Goal: Book appointment/travel/reservation

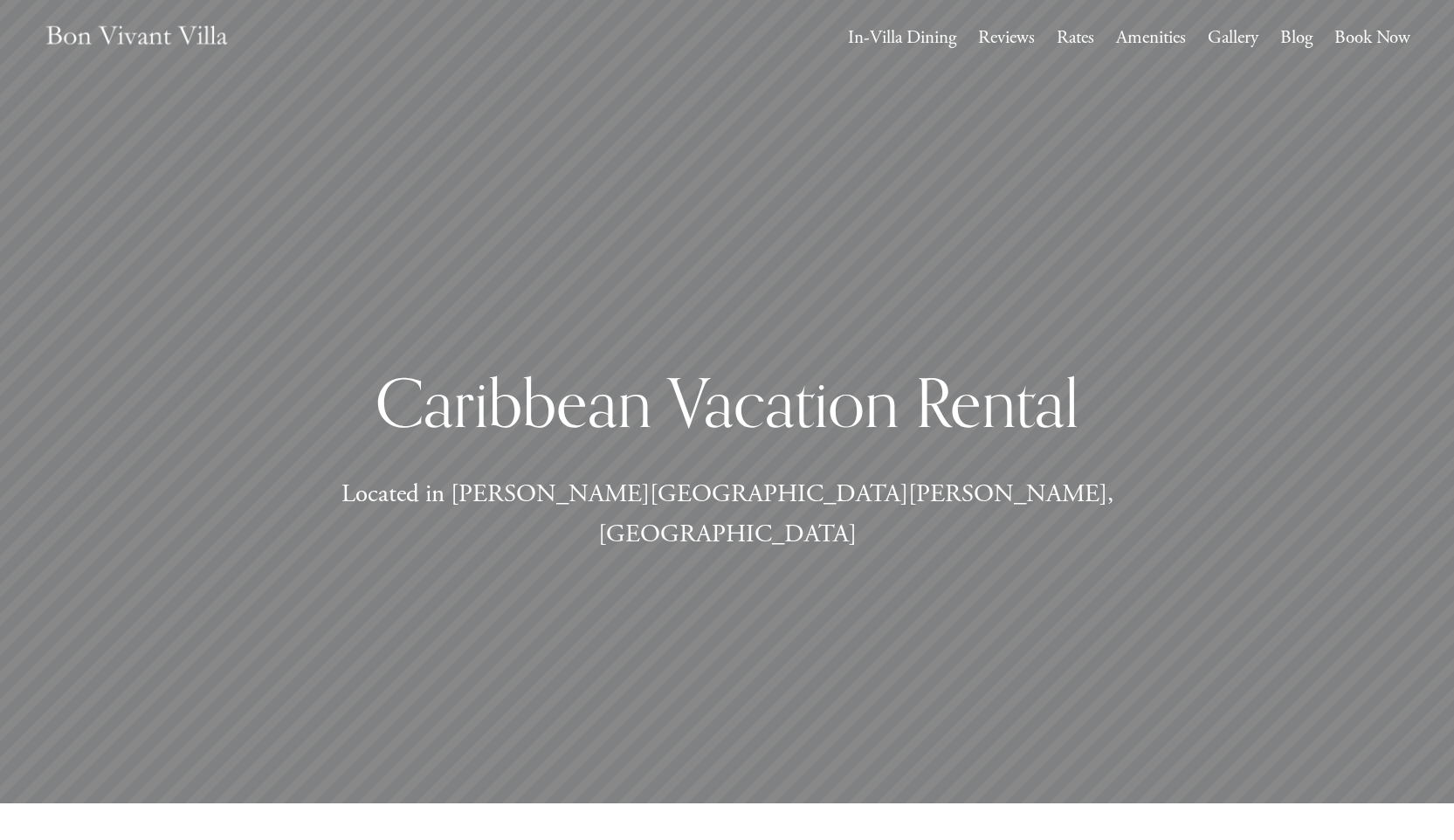
scroll to position [37, 0]
click at [1079, 35] on link "Rates" at bounding box center [1075, 39] width 38 height 33
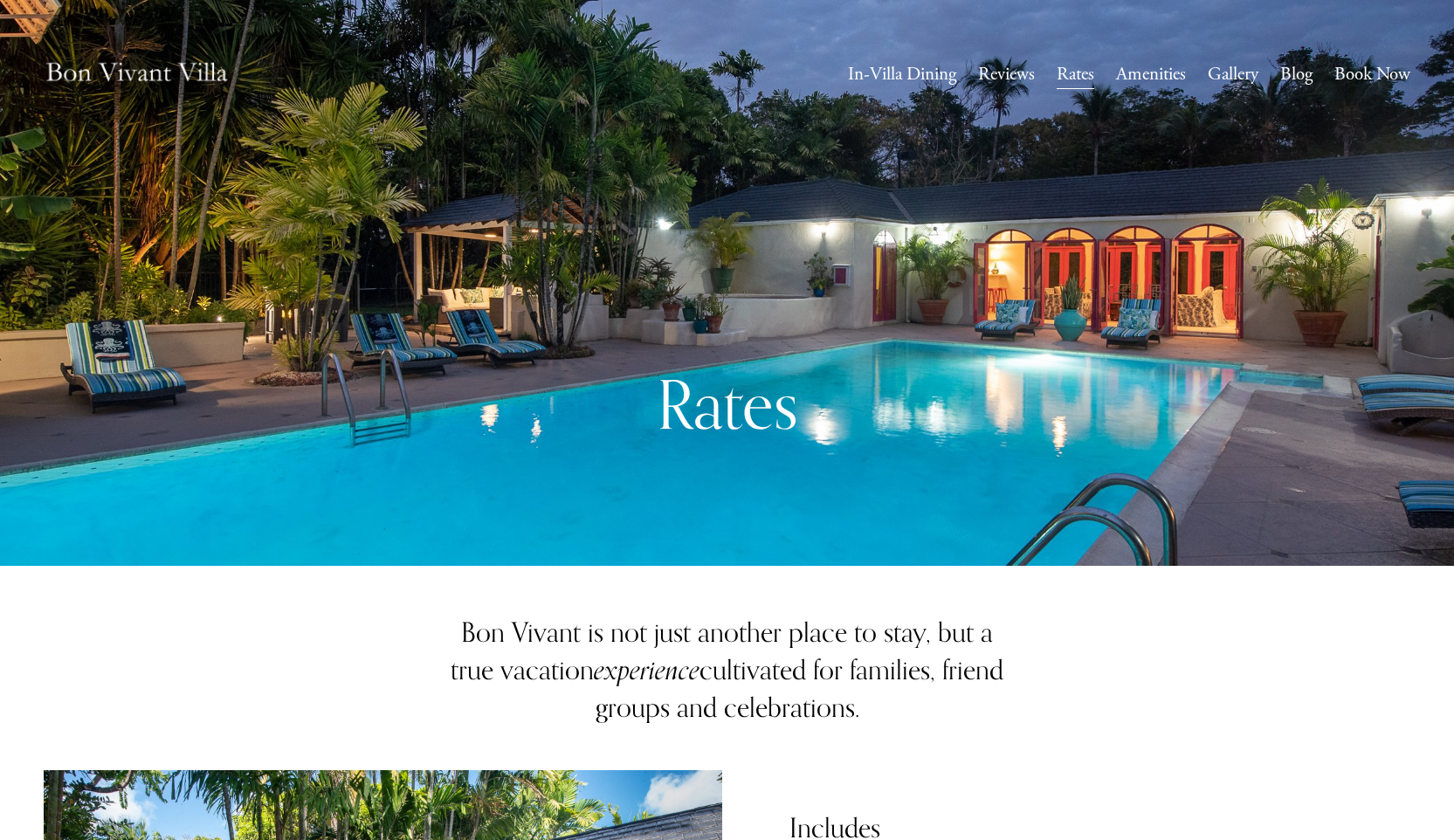
click at [1365, 65] on link "Book Now" at bounding box center [1372, 75] width 76 height 33
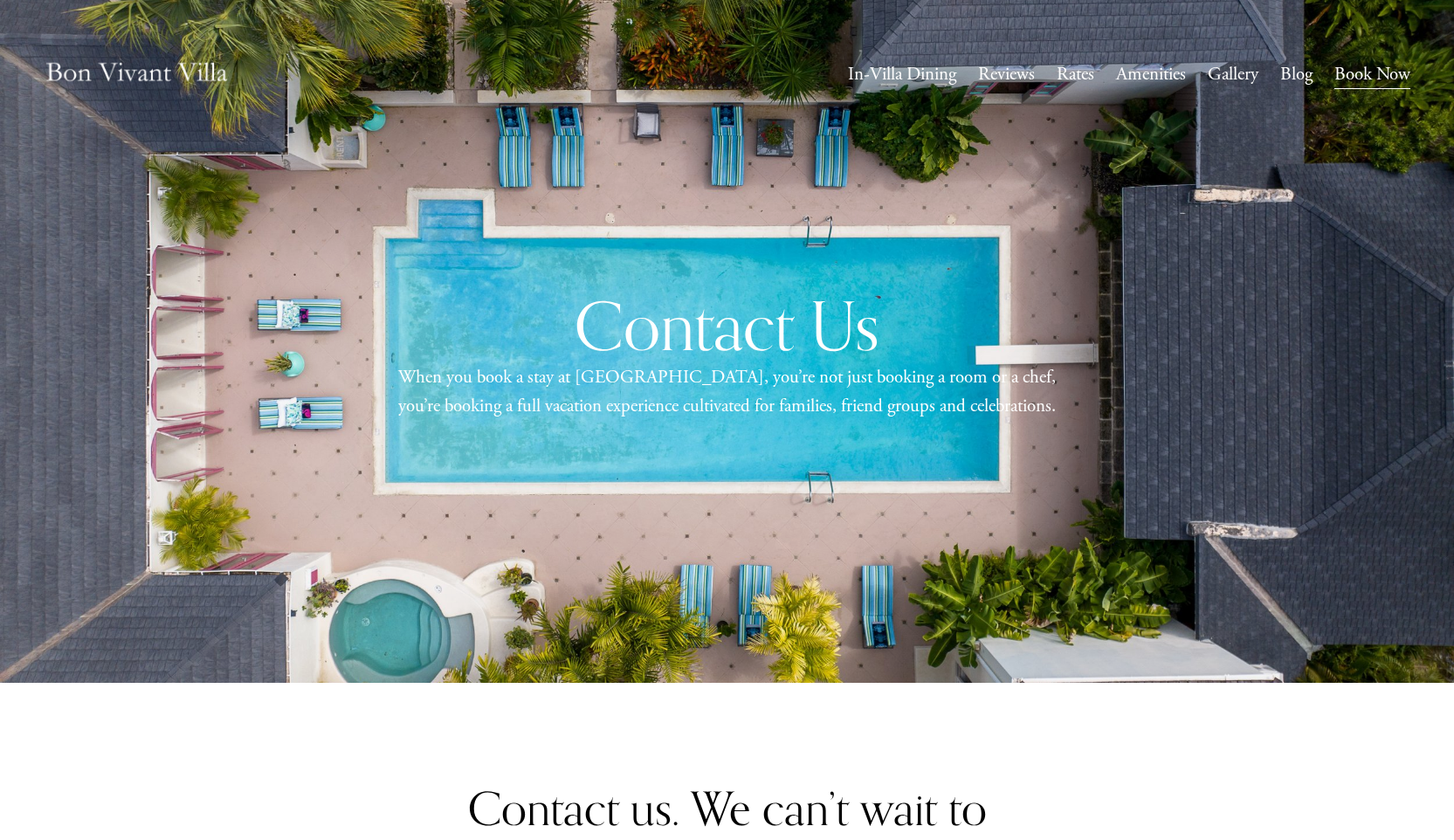
click at [1065, 68] on link "Rates" at bounding box center [1075, 75] width 38 height 33
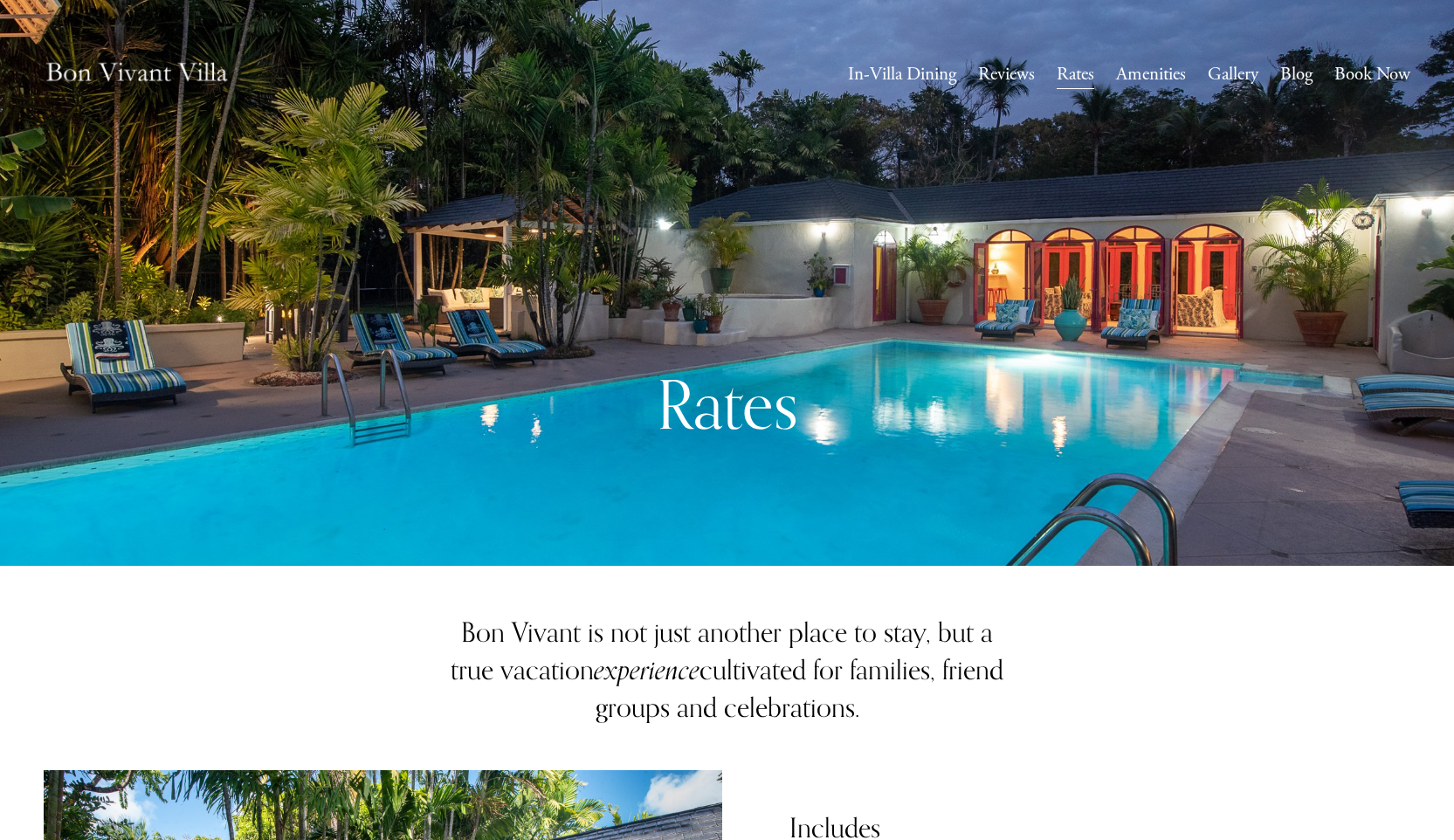
click at [1233, 80] on link "Gallery" at bounding box center [1233, 75] width 51 height 33
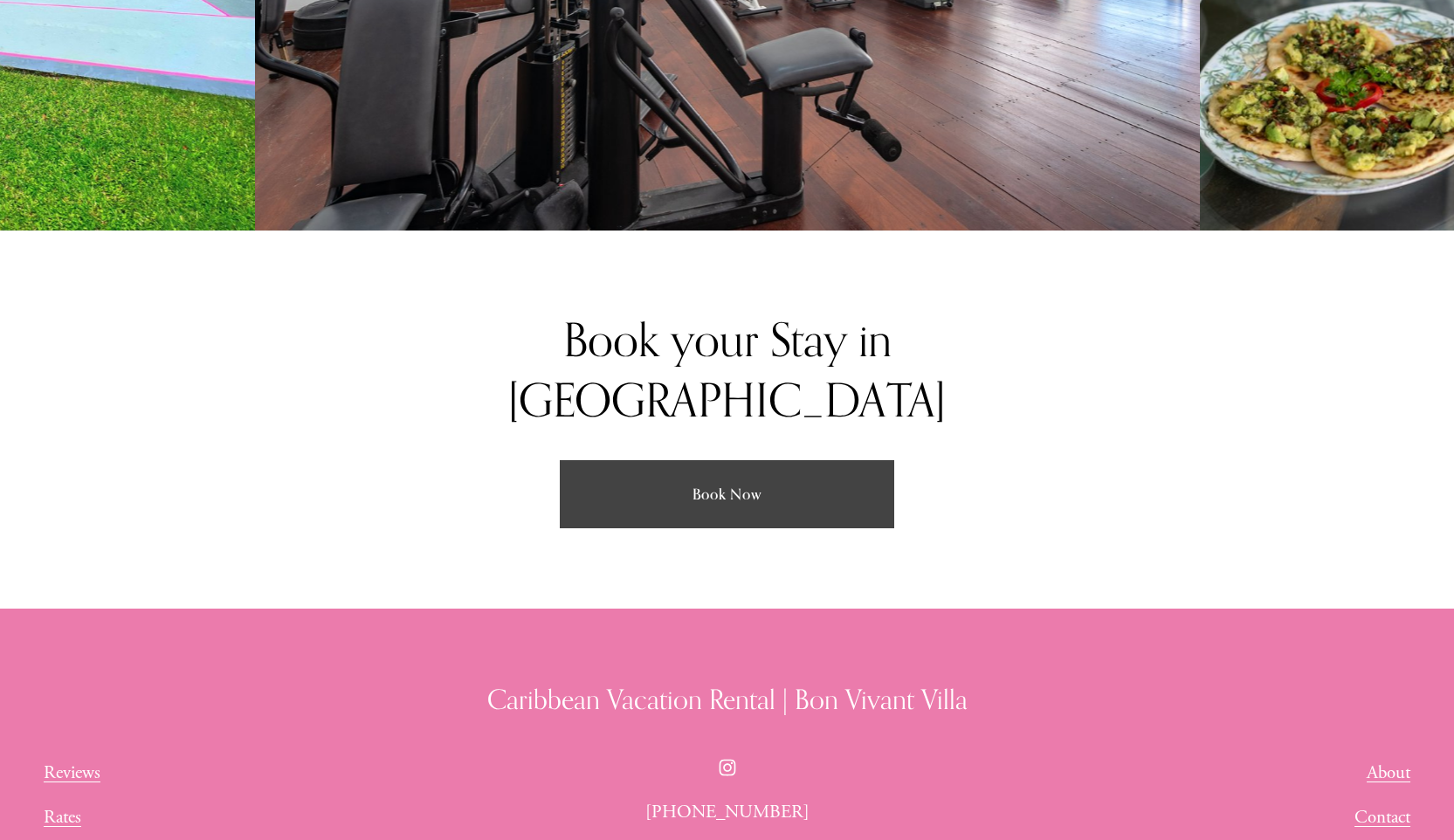
scroll to position [4197, 0]
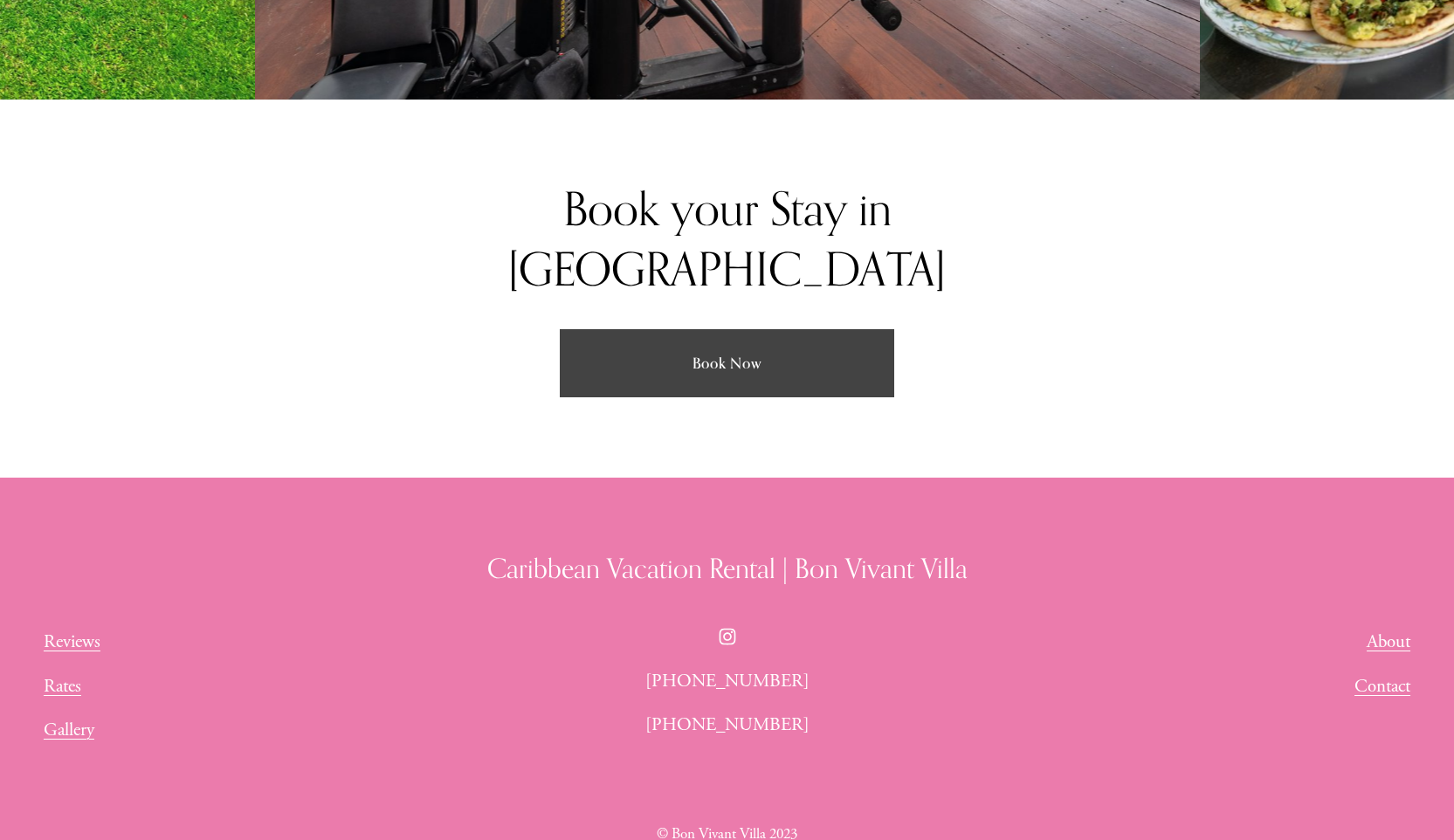
click at [856, 330] on link "Book Now" at bounding box center [727, 363] width 335 height 68
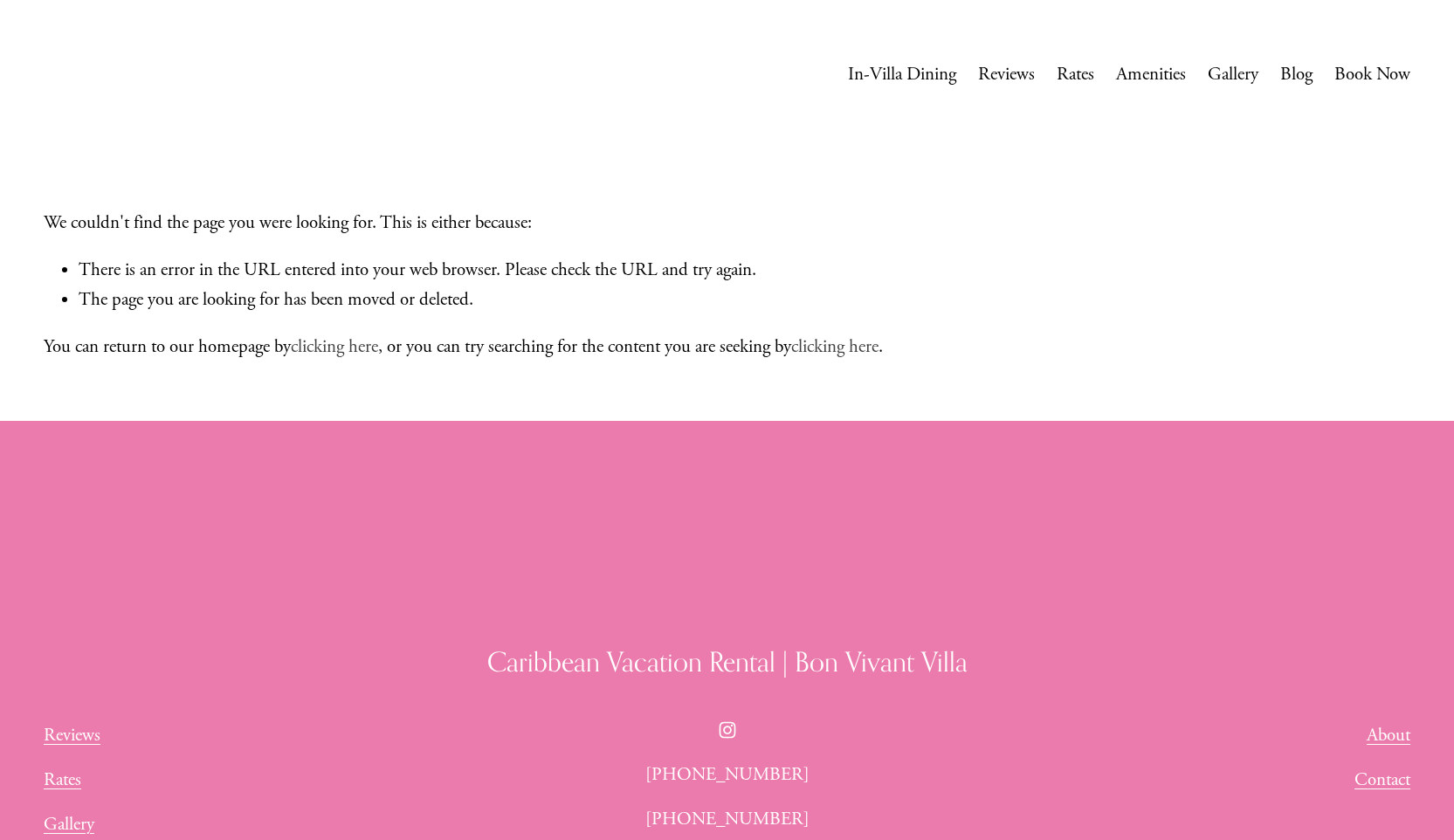
click at [879, 349] on link "clicking here" at bounding box center [834, 347] width 88 height 23
